Goal: Transaction & Acquisition: Purchase product/service

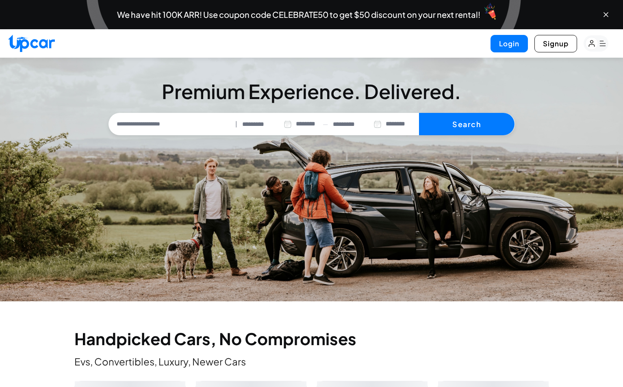
select select "********"
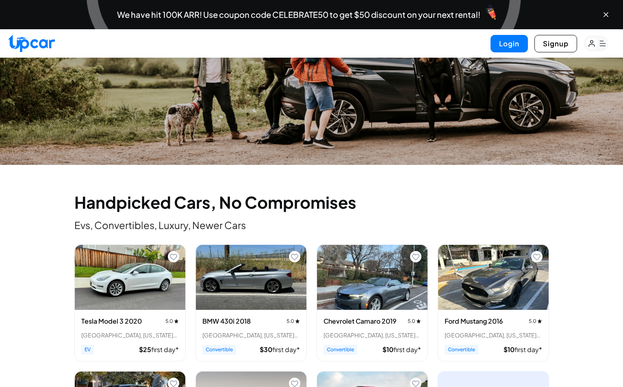
scroll to position [235, 0]
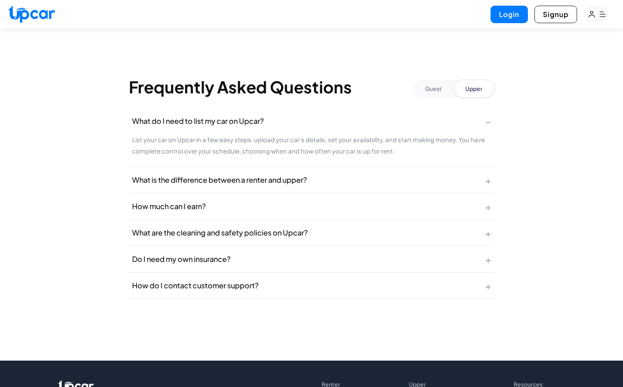
scroll to position [1574, 0]
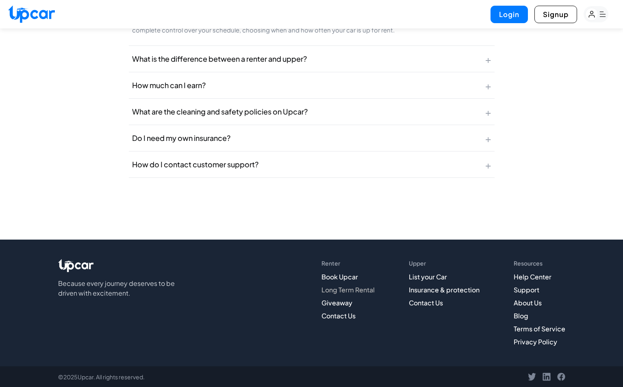
click at [344, 289] on link "Long Term Rental" at bounding box center [347, 290] width 53 height 9
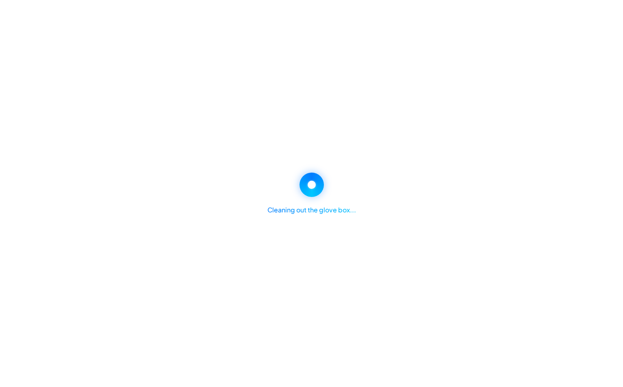
select select "********"
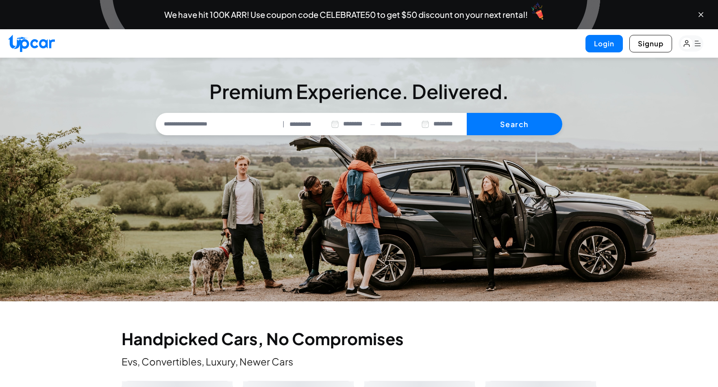
select select "********"
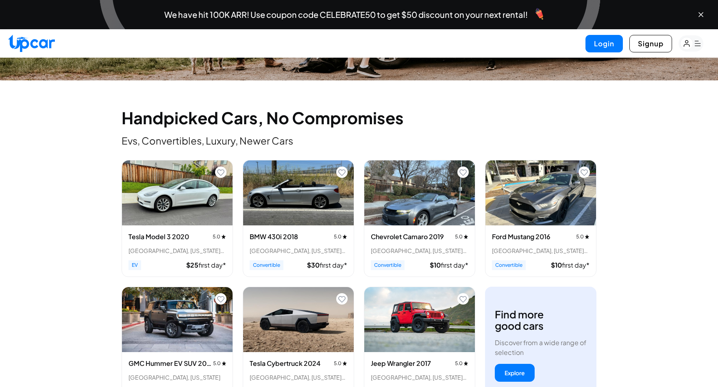
scroll to position [442, 0]
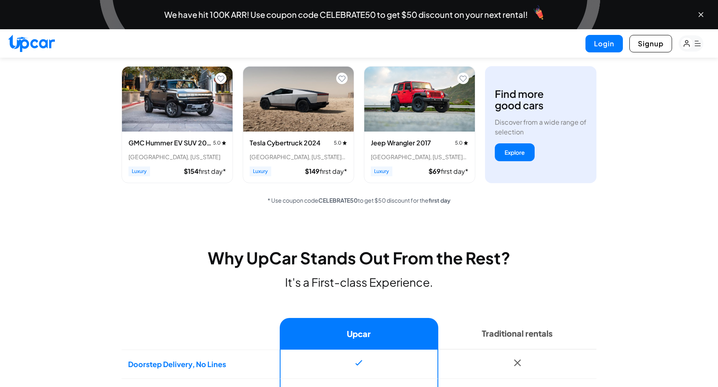
click at [406, 103] on img "View details for Jeep Wrangler 2017" at bounding box center [419, 99] width 111 height 65
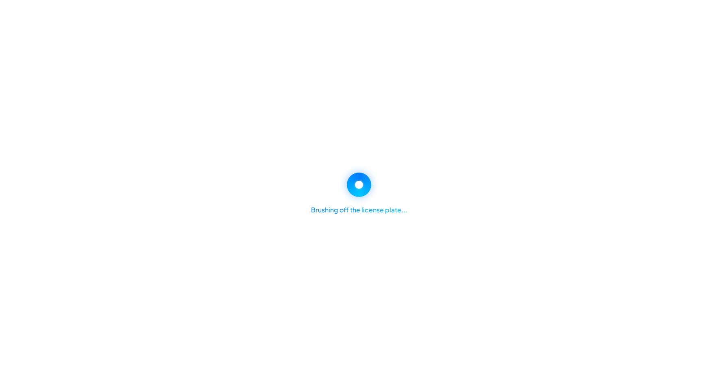
select select "********"
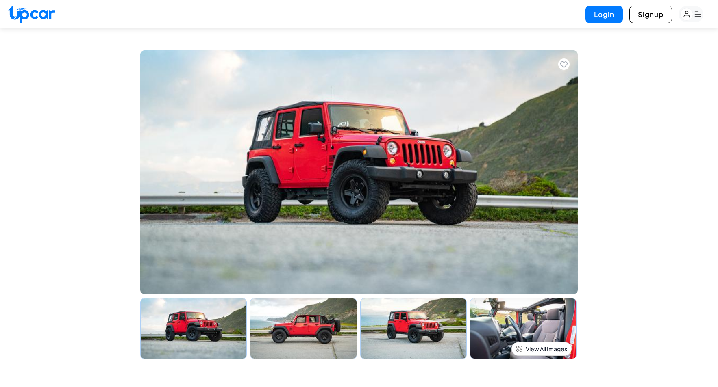
click at [39, 11] on img at bounding box center [31, 13] width 47 height 17
select select "********"
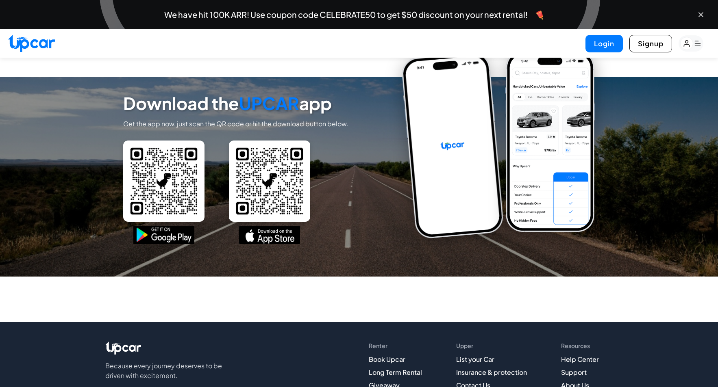
scroll to position [3092, 0]
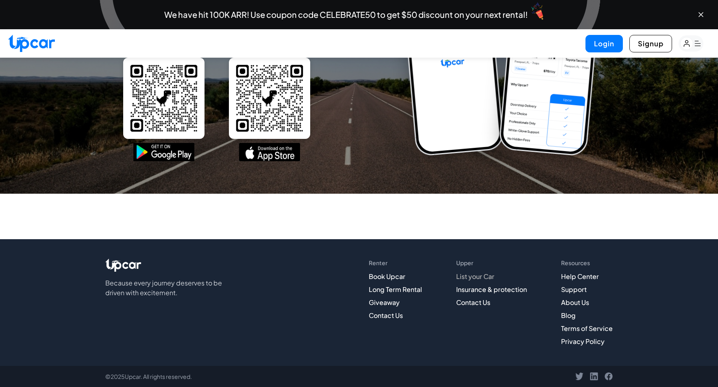
click at [469, 279] on link "List your Car" at bounding box center [475, 276] width 38 height 9
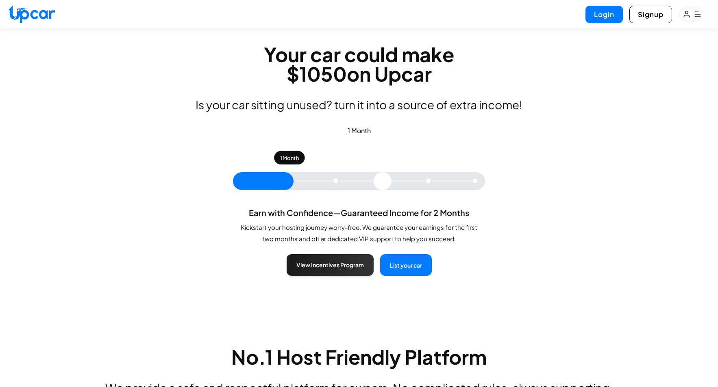
drag, startPoint x: 293, startPoint y: 180, endPoint x: 282, endPoint y: 180, distance: 11.4
click at [282, 180] on input "range" at bounding box center [359, 181] width 252 height 18
drag, startPoint x: 279, startPoint y: 180, endPoint x: 251, endPoint y: 180, distance: 28.1
click at [251, 180] on input "range" at bounding box center [359, 181] width 252 height 18
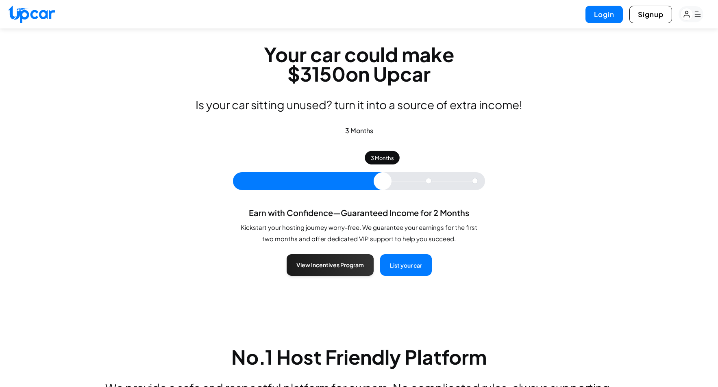
type input "*"
drag, startPoint x: 293, startPoint y: 183, endPoint x: 297, endPoint y: 188, distance: 6.9
click at [298, 188] on input "range" at bounding box center [359, 181] width 252 height 18
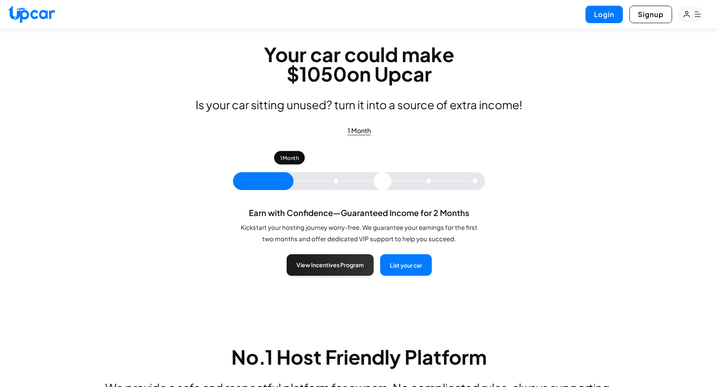
click at [22, 14] on img at bounding box center [31, 13] width 47 height 17
select select "********"
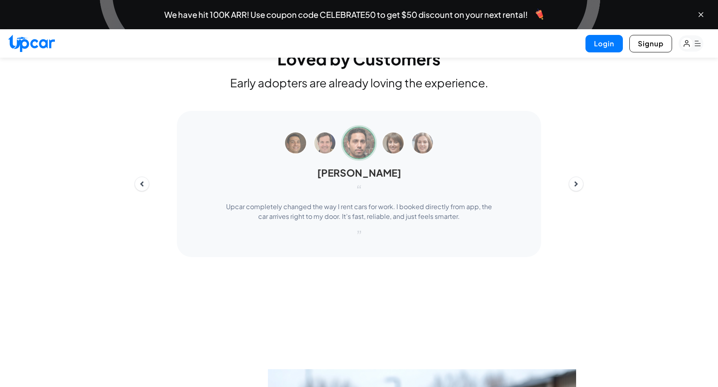
scroll to position [2099, 0]
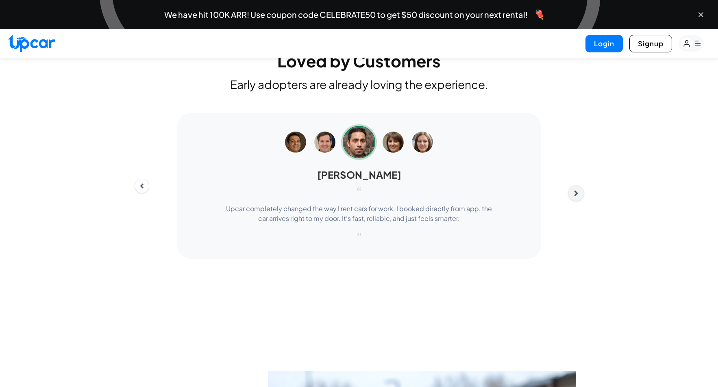
click at [577, 202] on button "Next" at bounding box center [576, 193] width 16 height 16
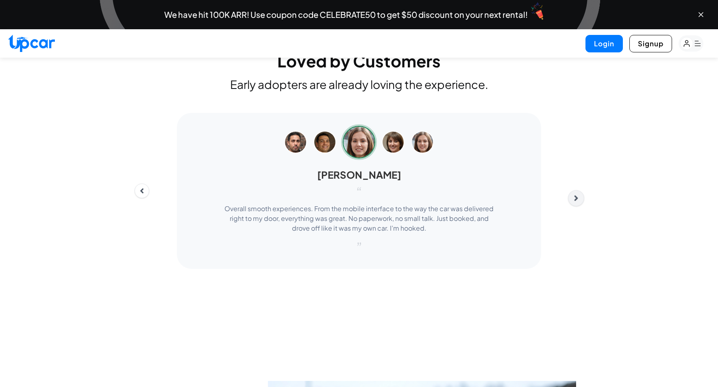
click at [575, 203] on icon "Next" at bounding box center [575, 198] width 9 height 9
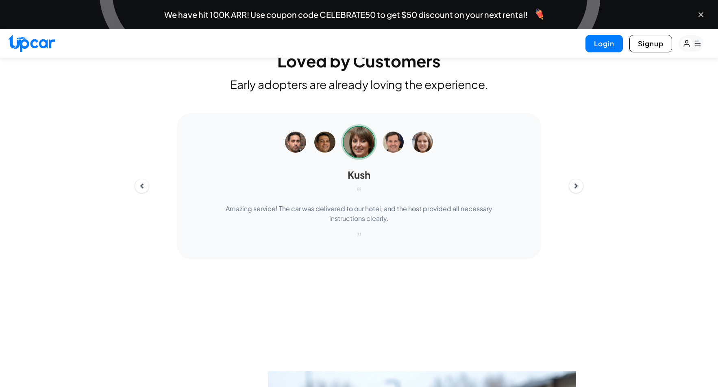
click at [576, 228] on div "Kush “ Amazing service! The car was delivered to our hotel, and the host provid…" at bounding box center [359, 186] width 462 height 146
click at [576, 198] on icon "Next" at bounding box center [575, 193] width 9 height 9
click at [572, 229] on div "Jessica “ Flawless experience! The driver made sure the car was spotless and re…" at bounding box center [359, 186] width 462 height 146
click at [575, 227] on div "Jessica “ Flawless experience! The driver made sure the car was spotless and re…" at bounding box center [359, 186] width 462 height 146
click at [573, 198] on icon "Next" at bounding box center [575, 193] width 9 height 9
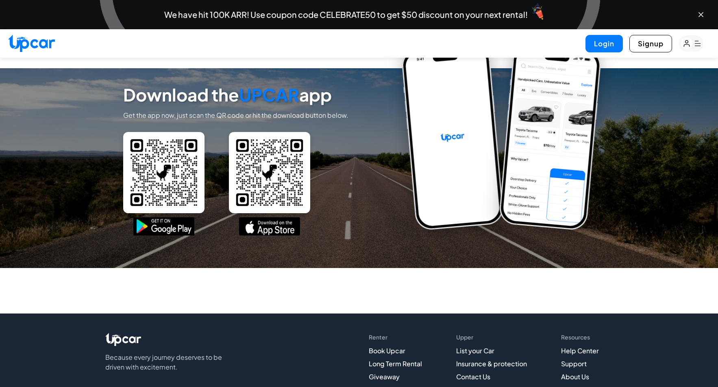
scroll to position [3092, 0]
